Goal: Task Accomplishment & Management: Complete application form

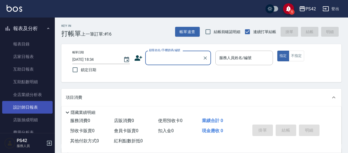
scroll to position [164, 0]
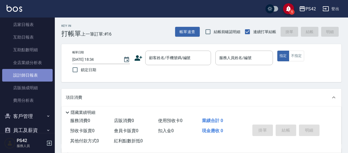
click at [37, 76] on link "設計師日報表" at bounding box center [27, 75] width 50 height 13
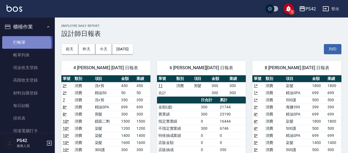
click at [24, 44] on link "打帳單" at bounding box center [27, 42] width 50 height 13
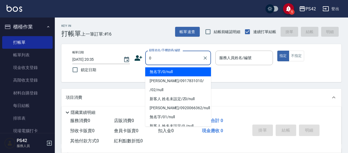
type input "無名字/0/null"
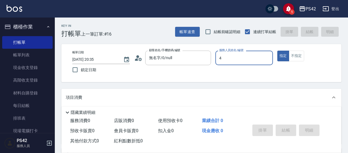
type input "4"
type button "true"
type input "[PERSON_NAME]-4"
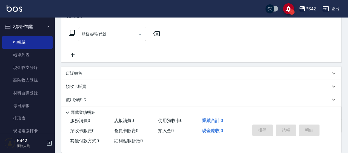
scroll to position [82, 0]
click at [116, 33] on input "服務名稱/代號" at bounding box center [107, 34] width 55 height 10
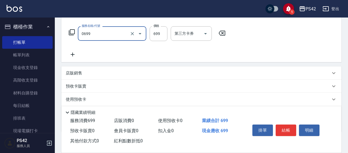
type input "精油SPA(0699)"
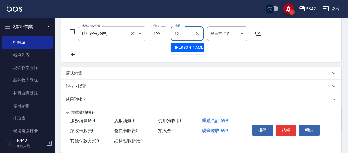
type input "[PERSON_NAME]-12"
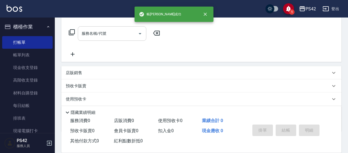
scroll to position [0, 0]
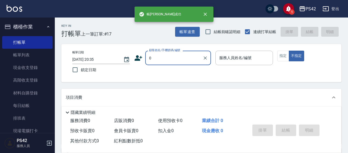
type input "無名字/0/null"
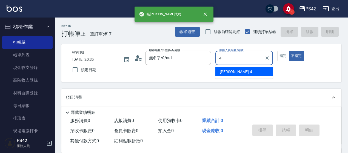
type input "4"
type button "false"
type input "[PERSON_NAME]-4"
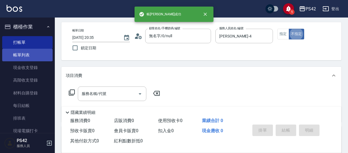
scroll to position [55, 0]
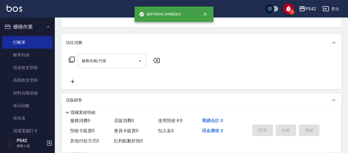
click at [104, 61] on input "服務名稱/代號" at bounding box center [107, 61] width 55 height 10
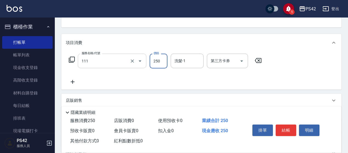
type input "200(111)"
type input "[PERSON_NAME]-33"
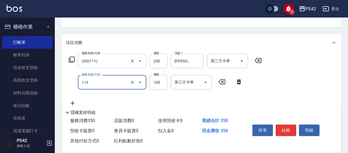
type input "瞬護100(113)"
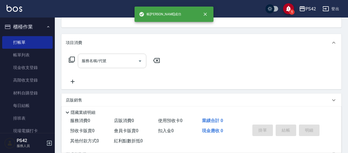
scroll to position [53, 0]
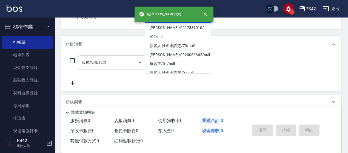
type input "無名字/0/null"
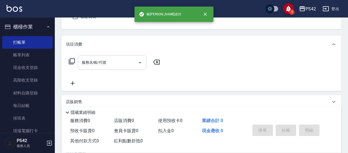
type input "[PERSON_NAME]-6"
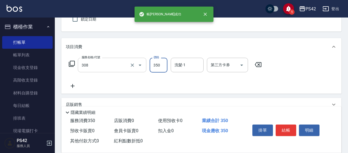
type input "洗+剪(308)"
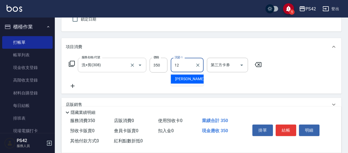
type input "[PERSON_NAME]-12"
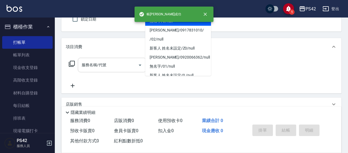
type input "無名字/0/null"
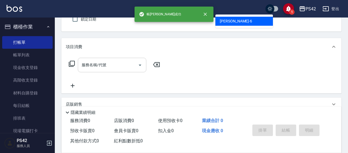
type input "[PERSON_NAME]-6"
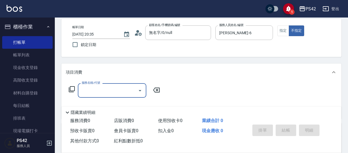
scroll to position [0, 0]
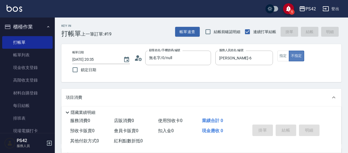
click at [289, 55] on button "不指定" at bounding box center [296, 56] width 15 height 11
drag, startPoint x: 285, startPoint y: 55, endPoint x: 282, endPoint y: 58, distance: 4.5
click at [285, 55] on button "指定" at bounding box center [283, 56] width 12 height 11
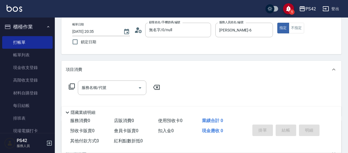
scroll to position [55, 0]
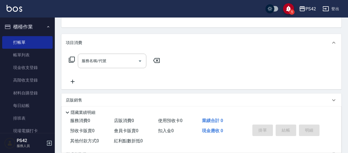
click at [101, 60] on input "服務名稱/代號" at bounding box center [107, 61] width 55 height 10
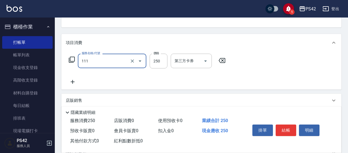
type input "200(111)"
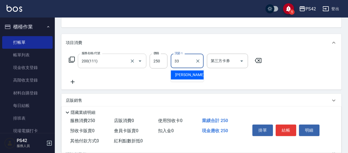
type input "[PERSON_NAME]-33"
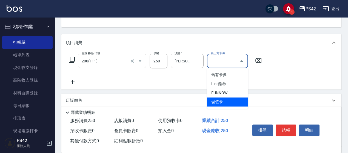
type input "儲值卡"
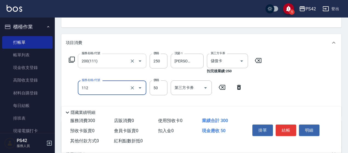
type input "精油50(112)"
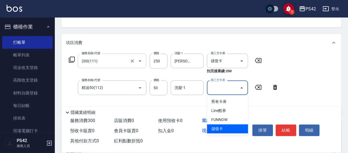
type input "儲值卡"
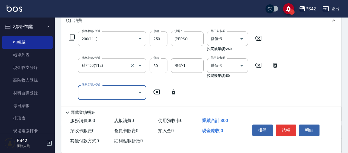
scroll to position [110, 0]
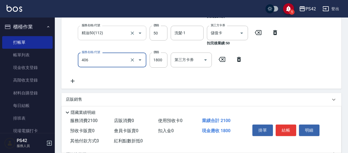
type input "鏡面二劑(406)"
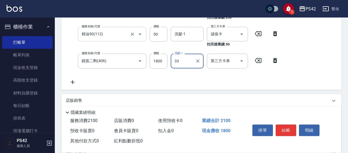
type input "[PERSON_NAME]-33"
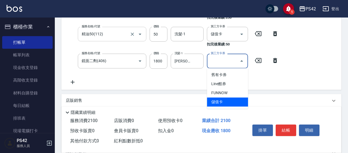
type input "儲值卡"
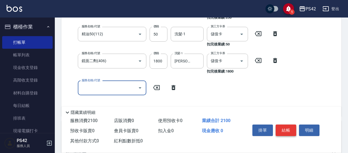
click at [286, 125] on button "結帳" at bounding box center [286, 131] width 21 height 12
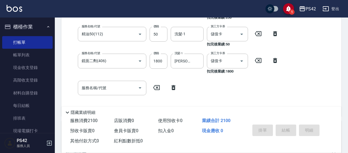
type input "[DATE] 20:36"
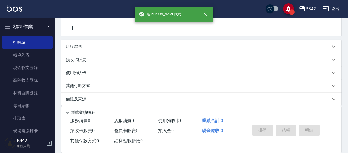
scroll to position [0, 0]
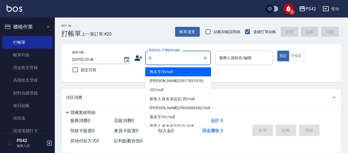
type input "無名字/0/null"
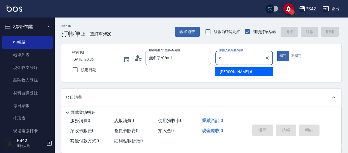
type input "[PERSON_NAME]-6"
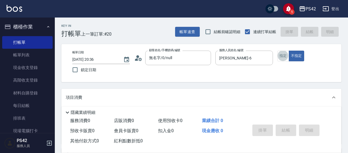
scroll to position [55, 0]
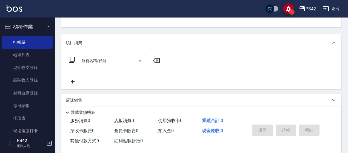
click at [118, 61] on input "服務名稱/代號" at bounding box center [107, 61] width 55 height 10
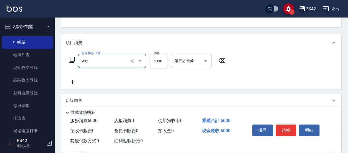
type input "儲值6000(902)"
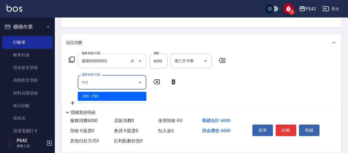
type input "200(111)"
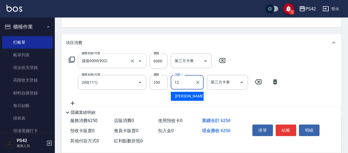
type input "[PERSON_NAME]-12"
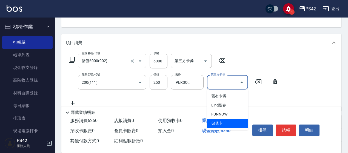
type input "儲值卡"
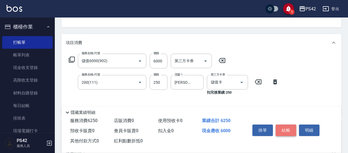
click at [283, 126] on button "結帳" at bounding box center [286, 131] width 21 height 12
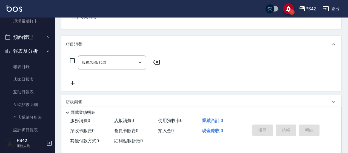
scroll to position [164, 0]
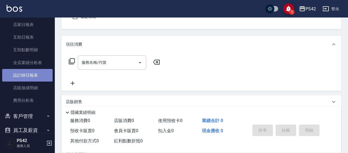
click at [33, 76] on link "設計師日報表" at bounding box center [27, 75] width 50 height 13
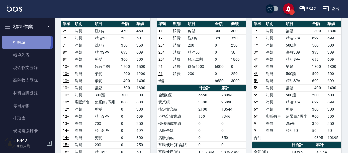
click at [21, 41] on link "打帳單" at bounding box center [27, 42] width 50 height 13
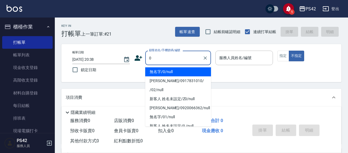
type input "無名字/0/null"
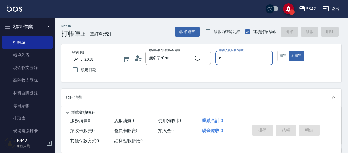
type input "6"
type button "false"
type input "[PERSON_NAME]-6"
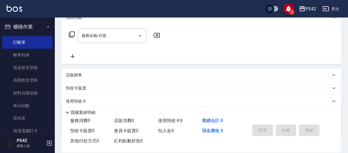
scroll to position [82, 0]
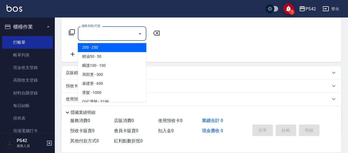
click at [99, 36] on input "服務名稱/代號" at bounding box center [107, 34] width 55 height 10
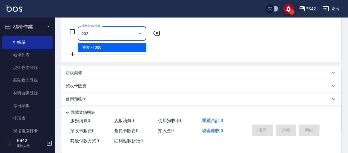
type input "燙髮(202)"
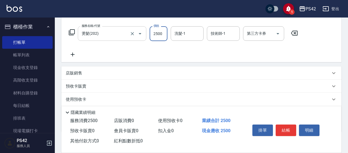
type input "2500"
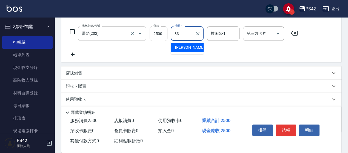
type input "[PERSON_NAME]-33"
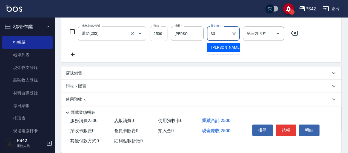
type input "[PERSON_NAME]-33"
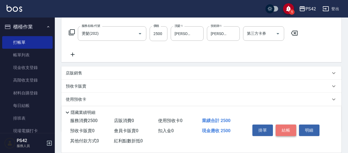
click at [284, 130] on button "結帳" at bounding box center [286, 131] width 21 height 12
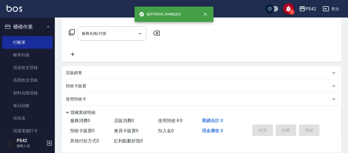
scroll to position [0, 0]
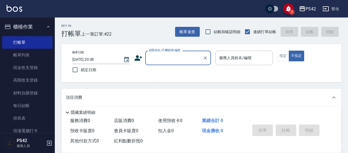
drag, startPoint x: 30, startPoint y: 53, endPoint x: 146, endPoint y: 88, distance: 120.6
click at [30, 53] on link "帳單列表" at bounding box center [27, 55] width 50 height 13
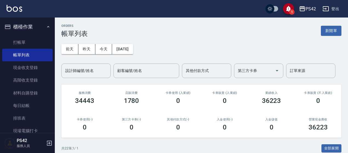
scroll to position [82, 0]
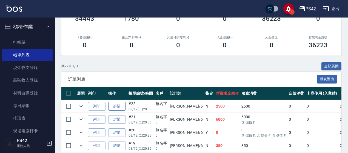
click at [113, 104] on link "詳情" at bounding box center [117, 106] width 18 height 8
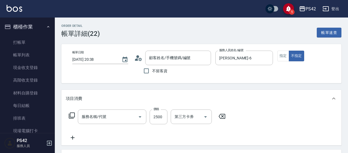
type input "[DATE] 20:38"
type input "[PERSON_NAME]-6"
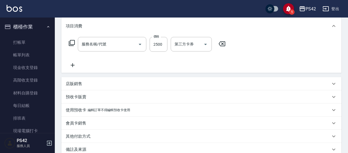
type input "無名字/0/null"
type input "燙髮(202)"
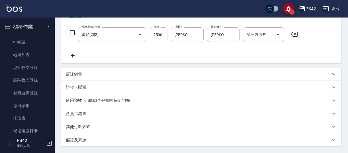
click at [71, 55] on icon at bounding box center [73, 55] width 14 height 7
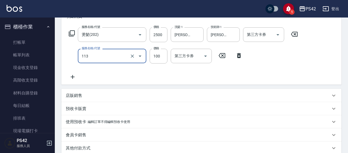
type input "瞬護100(113)"
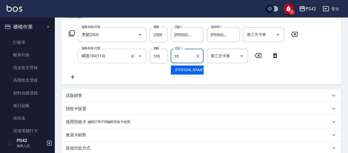
type input "[PERSON_NAME]-33"
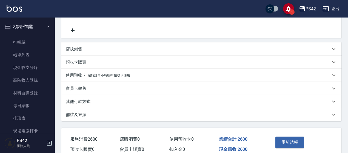
scroll to position [156, 0]
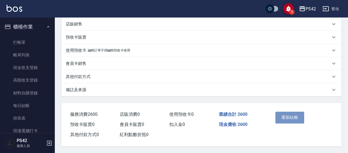
click at [288, 117] on button "重新結帳" at bounding box center [289, 118] width 29 height 12
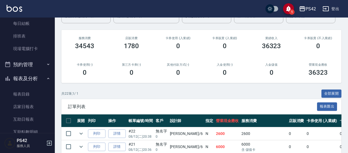
scroll to position [164, 0]
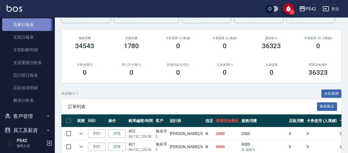
click at [24, 24] on link "店家日報表" at bounding box center [27, 24] width 50 height 13
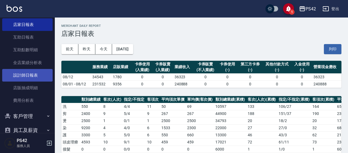
click at [29, 76] on link "設計師日報表" at bounding box center [27, 75] width 50 height 13
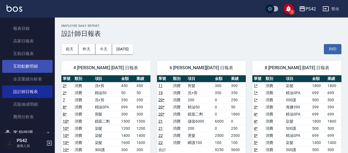
scroll to position [137, 0]
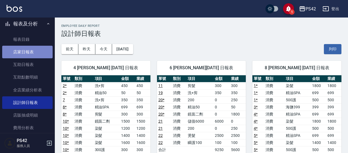
click at [34, 51] on link "店家日報表" at bounding box center [27, 52] width 50 height 13
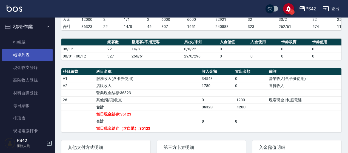
scroll to position [27, 0]
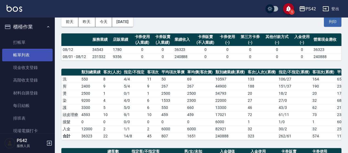
click at [32, 53] on link "帳單列表" at bounding box center [27, 55] width 50 height 13
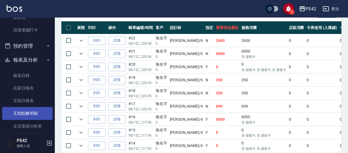
scroll to position [110, 0]
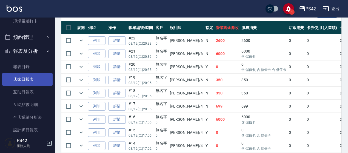
click at [20, 83] on link "店家日報表" at bounding box center [27, 79] width 50 height 13
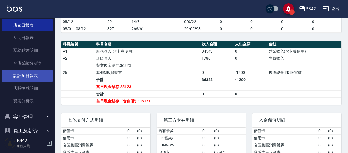
scroll to position [164, 0]
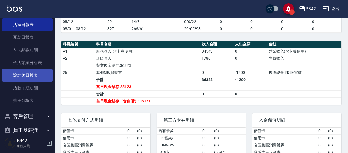
click at [24, 71] on link "設計師日報表" at bounding box center [27, 75] width 50 height 13
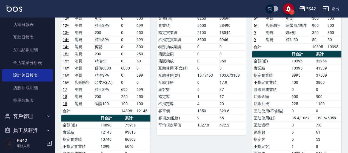
scroll to position [154, 0]
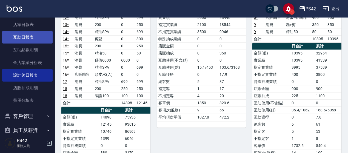
click at [31, 35] on link "互助日報表" at bounding box center [27, 37] width 50 height 13
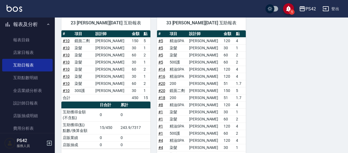
scroll to position [110, 0]
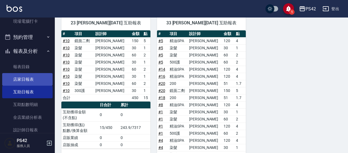
click at [29, 77] on link "店家日報表" at bounding box center [27, 79] width 50 height 13
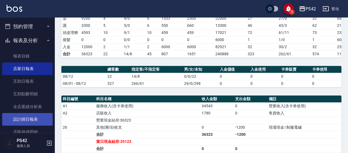
scroll to position [137, 0]
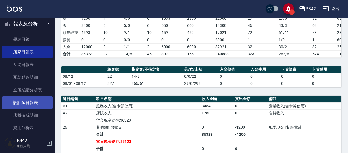
click at [40, 104] on link "設計師日報表" at bounding box center [27, 102] width 50 height 13
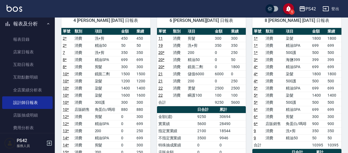
scroll to position [48, 0]
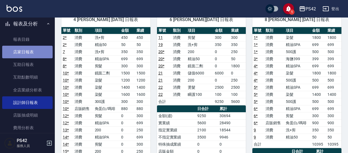
click at [40, 56] on link "店家日報表" at bounding box center [27, 52] width 50 height 13
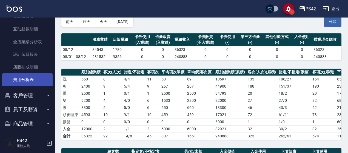
scroll to position [189, 0]
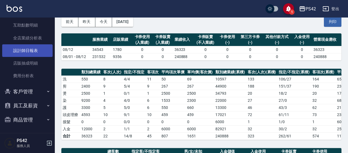
click at [37, 51] on link "設計師日報表" at bounding box center [27, 50] width 50 height 13
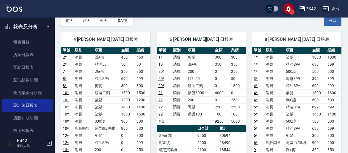
scroll to position [55, 0]
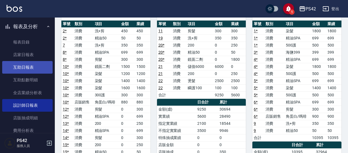
click at [12, 65] on link "互助日報表" at bounding box center [27, 67] width 50 height 13
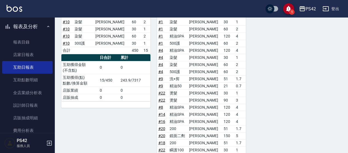
scroll to position [288, 0]
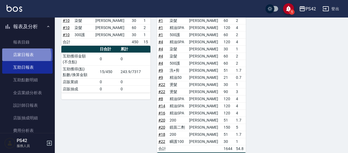
click at [26, 55] on link "店家日報表" at bounding box center [27, 54] width 50 height 13
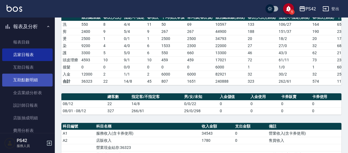
scroll to position [162, 0]
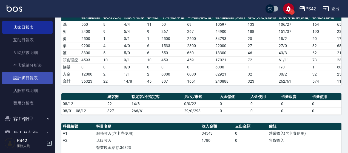
click at [32, 76] on link "設計師日報表" at bounding box center [27, 78] width 50 height 13
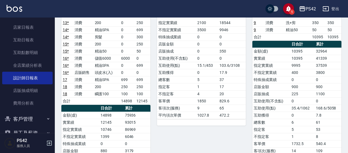
scroll to position [156, 0]
